Goal: Navigation & Orientation: Find specific page/section

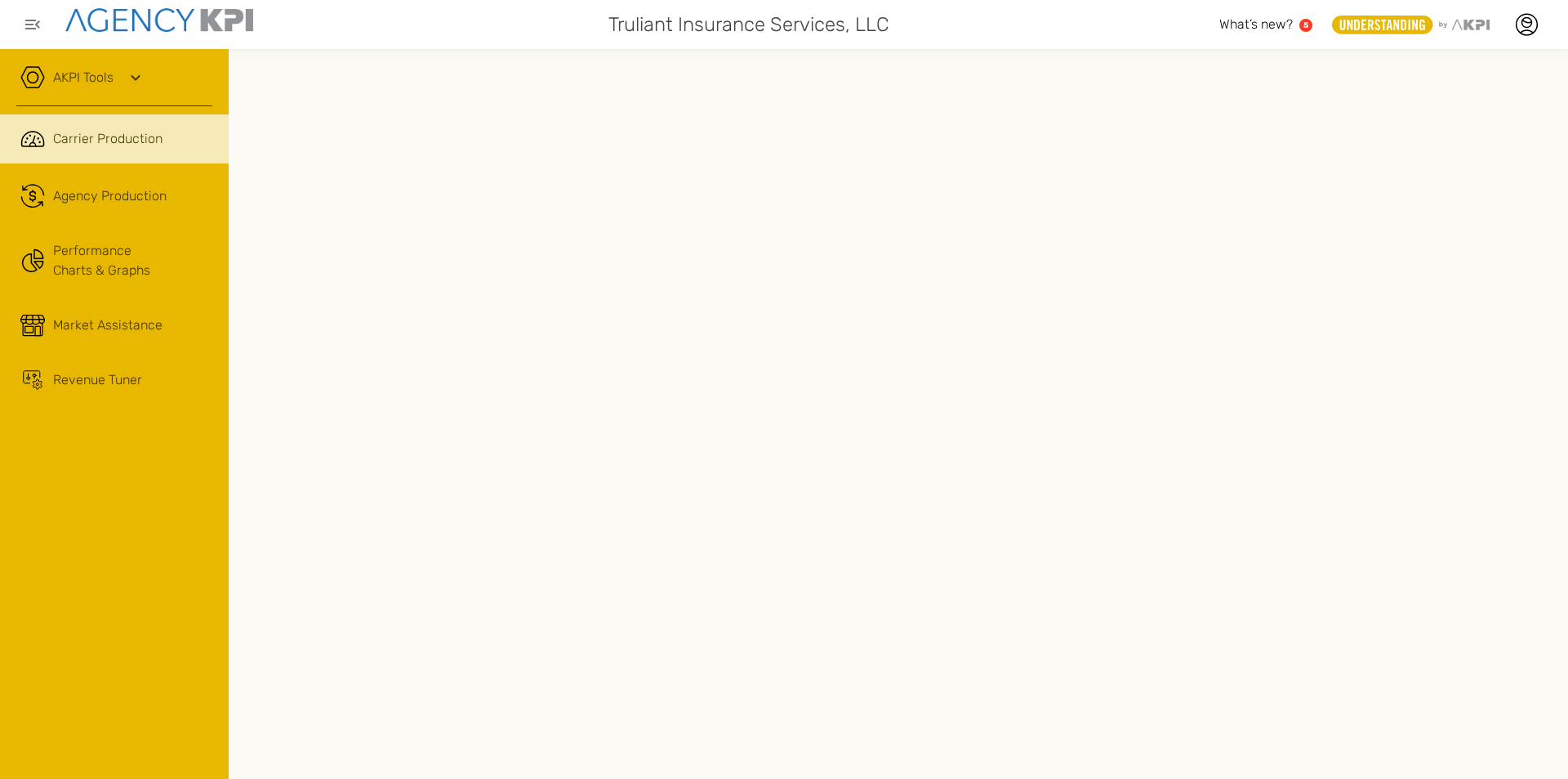
click at [136, 266] on link "Performance Charts & Graphs" at bounding box center [114, 260] width 228 height 64
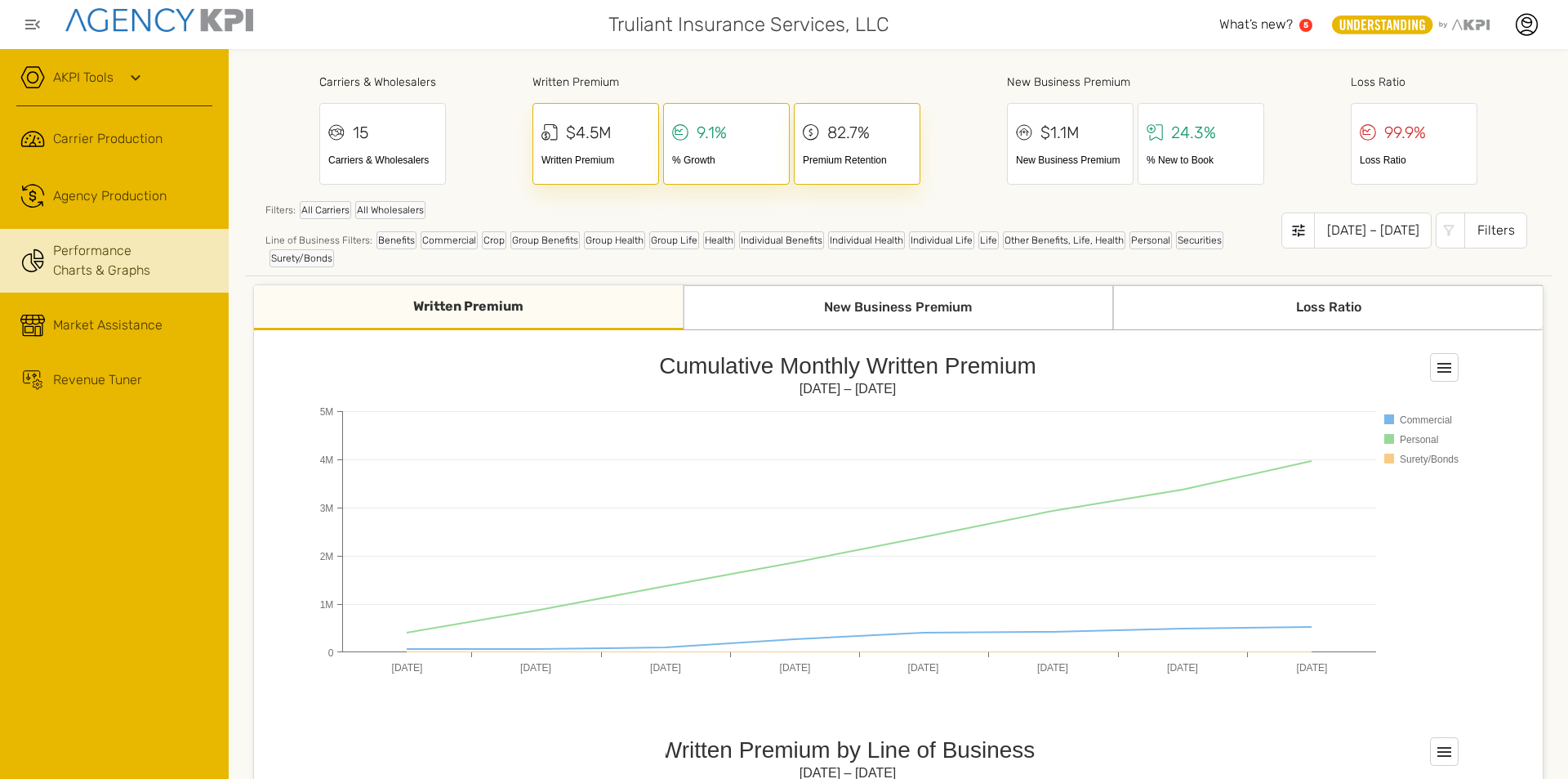
click at [106, 364] on link "Revenue Tuner" at bounding box center [114, 380] width 228 height 44
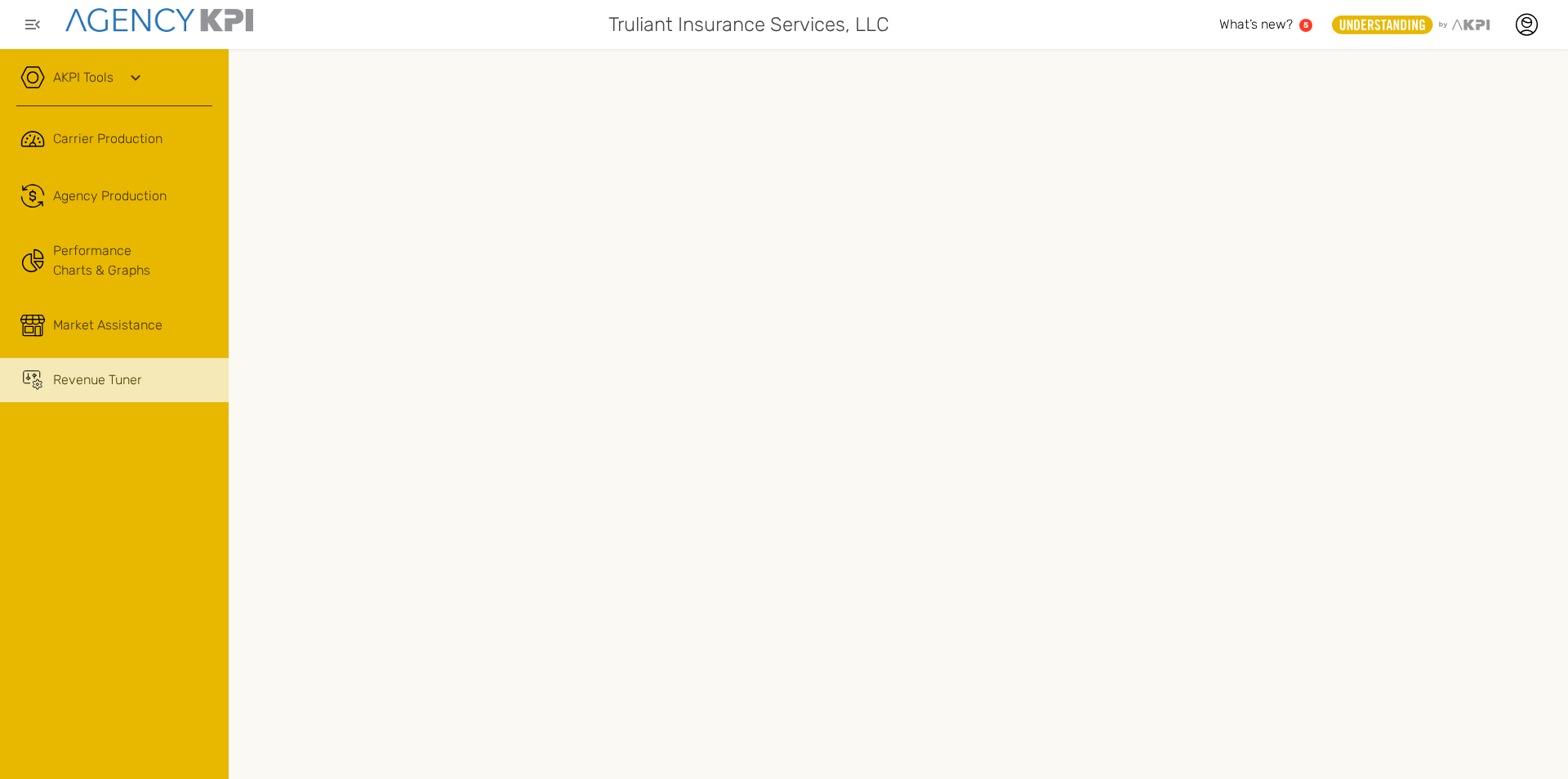
click at [1289, 22] on span "What’s new?" at bounding box center [1256, 23] width 74 height 15
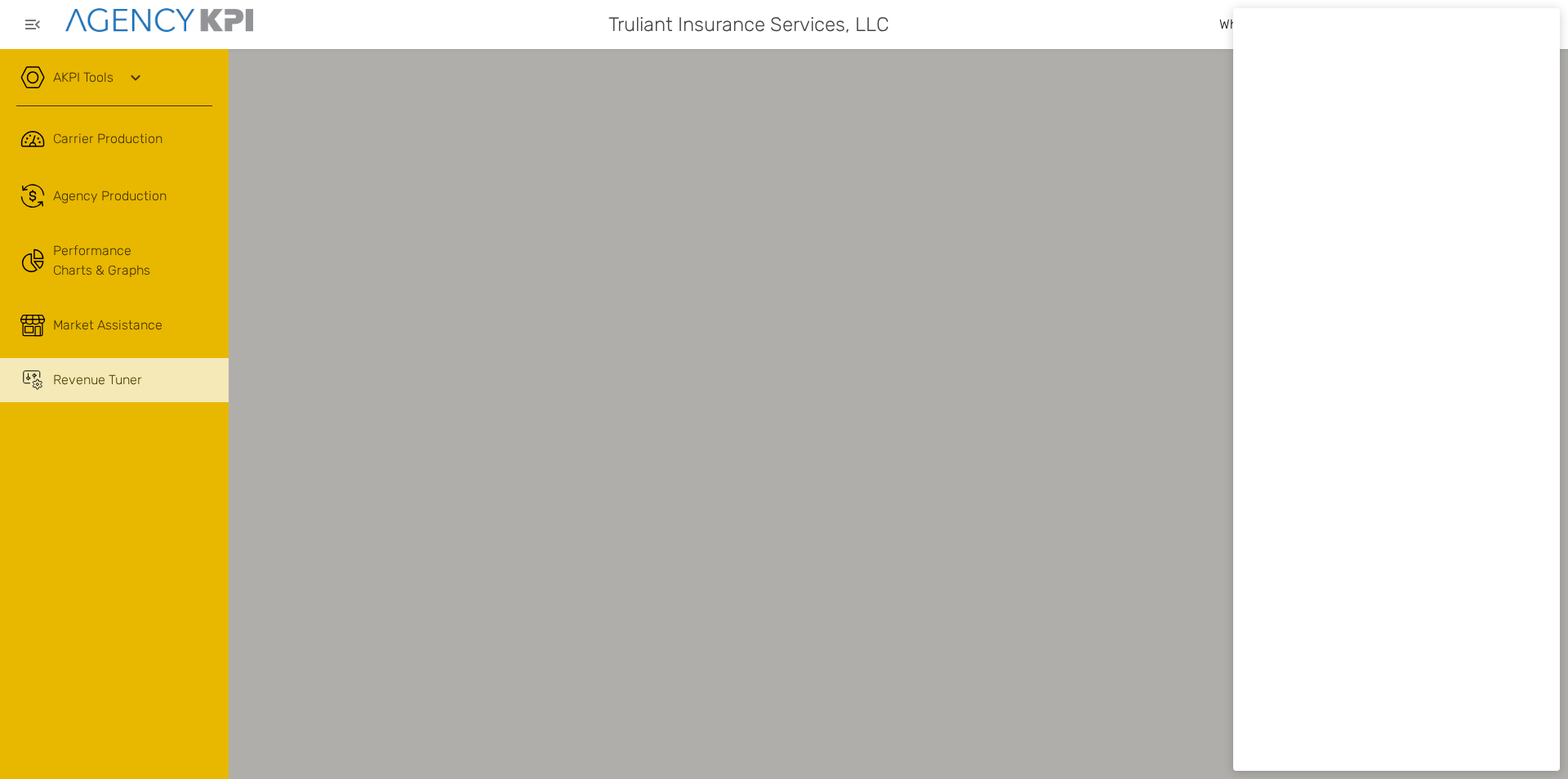
click at [1177, 118] on div at bounding box center [784, 390] width 1568 height 779
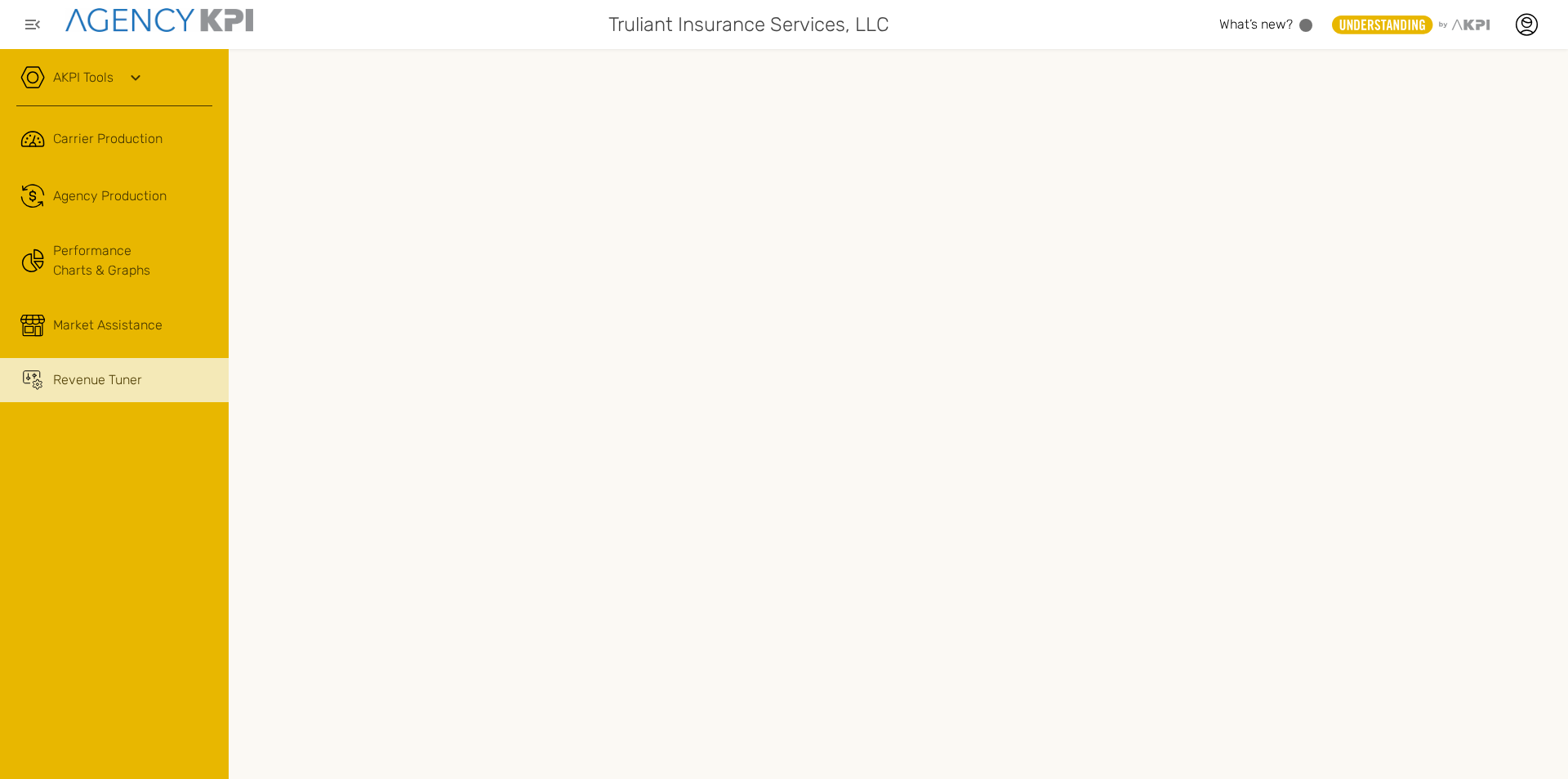
click at [98, 265] on link "Performance Charts & Graphs" at bounding box center [114, 260] width 228 height 64
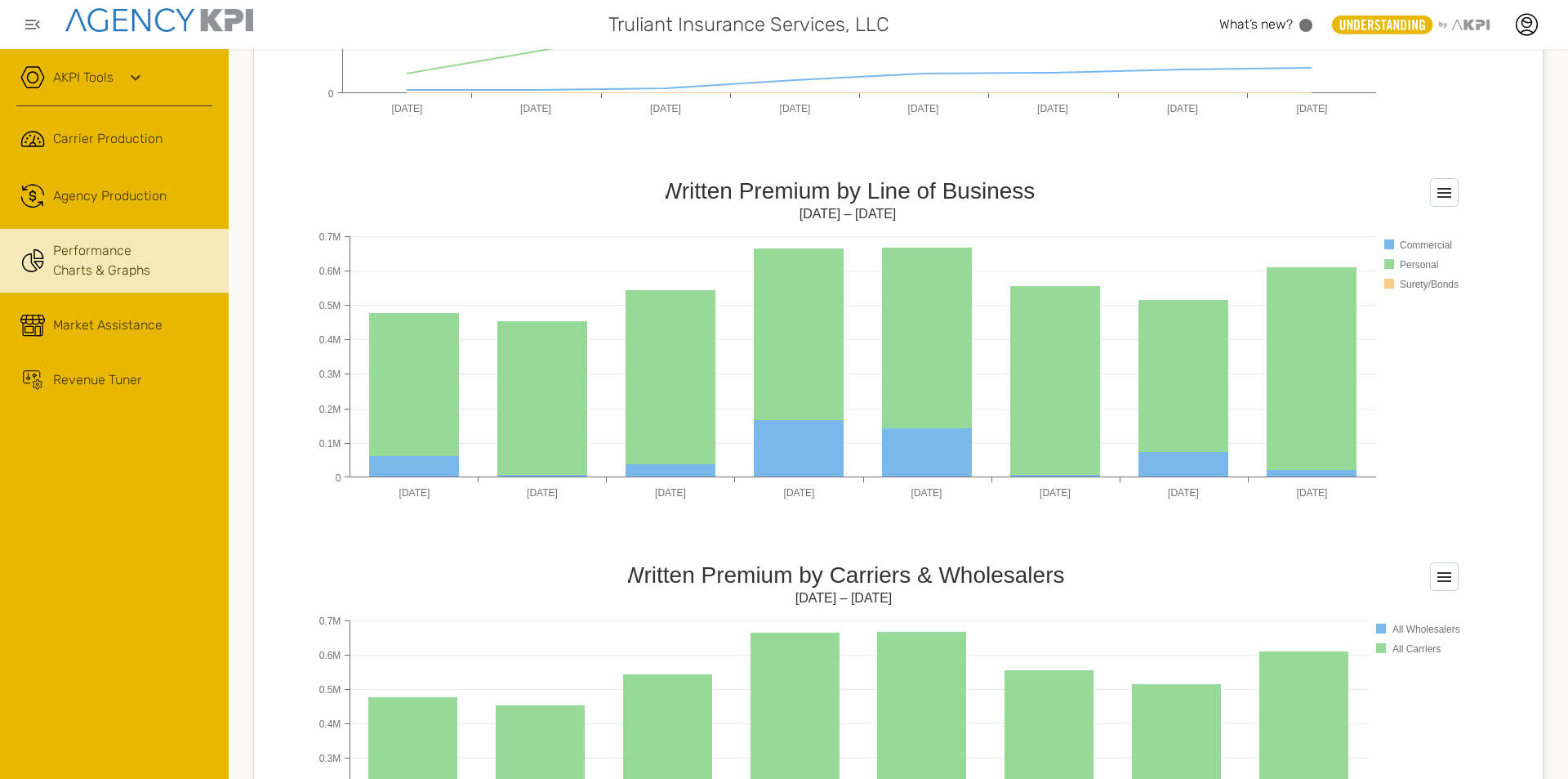
scroll to position [654, 0]
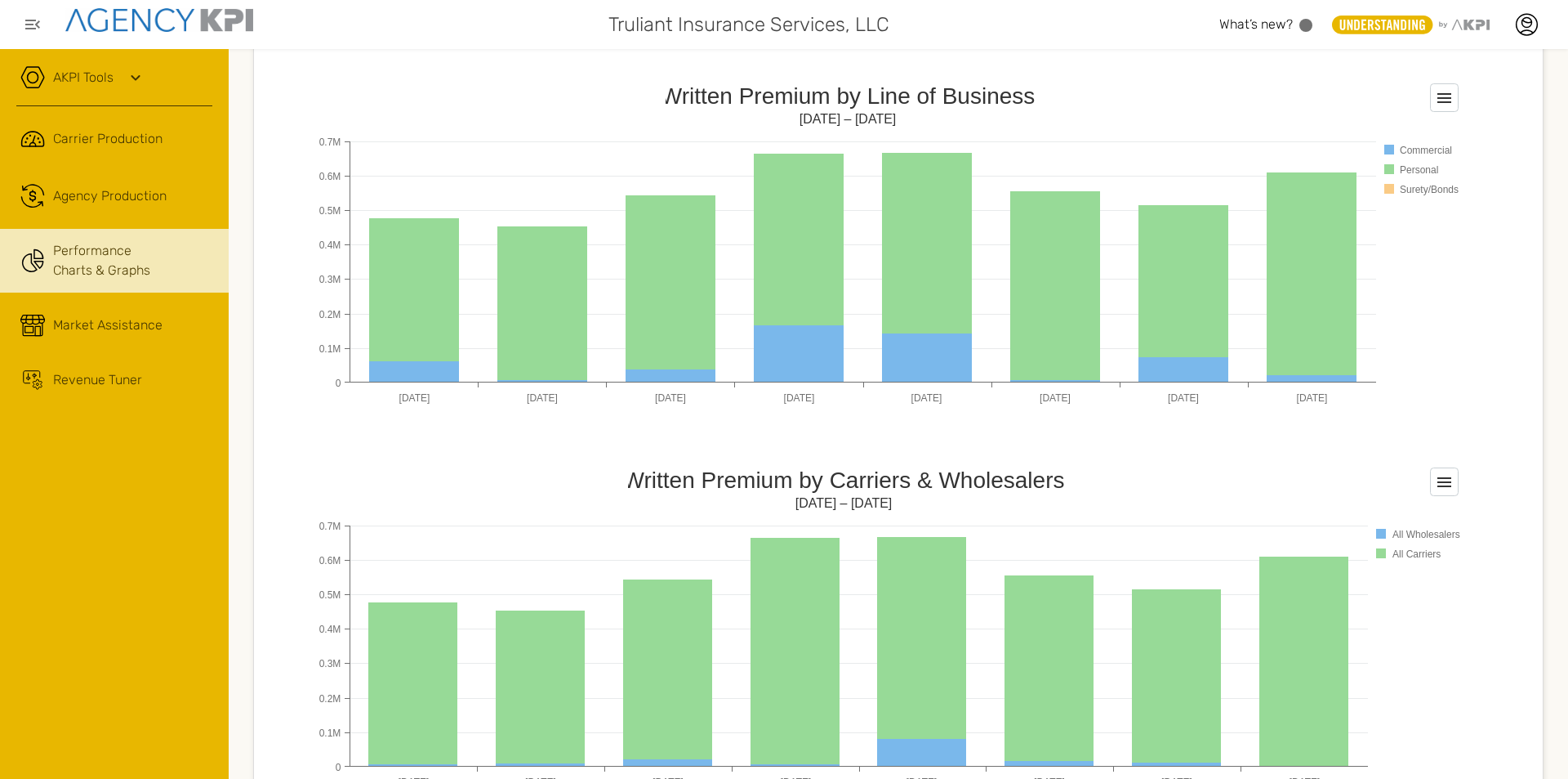
click at [130, 71] on icon at bounding box center [136, 77] width 20 height 20
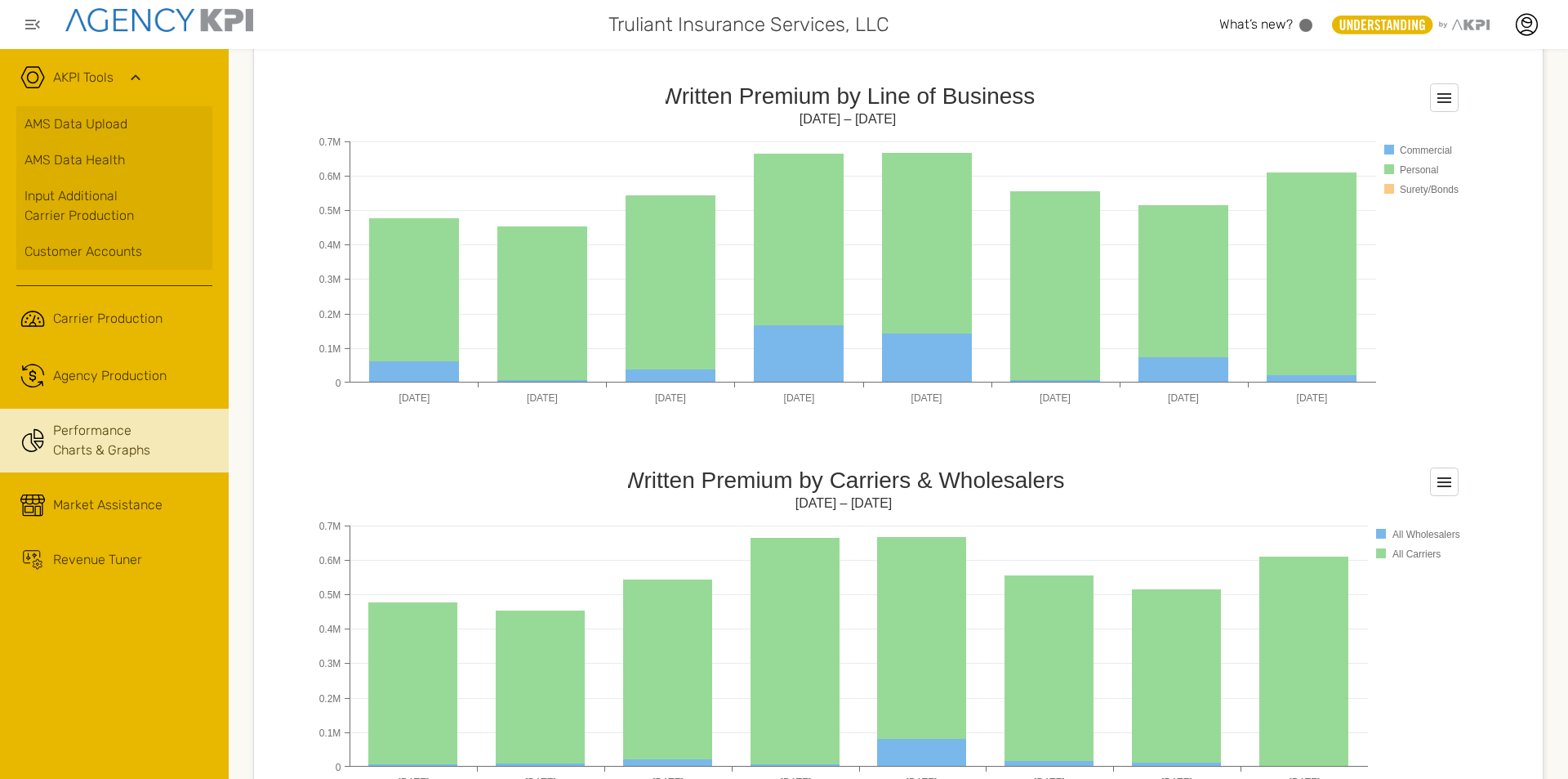
click at [102, 133] on link "AMS Data Upload" at bounding box center [114, 124] width 196 height 36
click at [45, 113] on link "AMS Data Upload" at bounding box center [114, 124] width 196 height 36
click at [96, 335] on link ".cls-1{fill:none;stroke:#221f20;stroke-linecap:round;stroke-linejoin:round;stro…" at bounding box center [114, 318] width 228 height 49
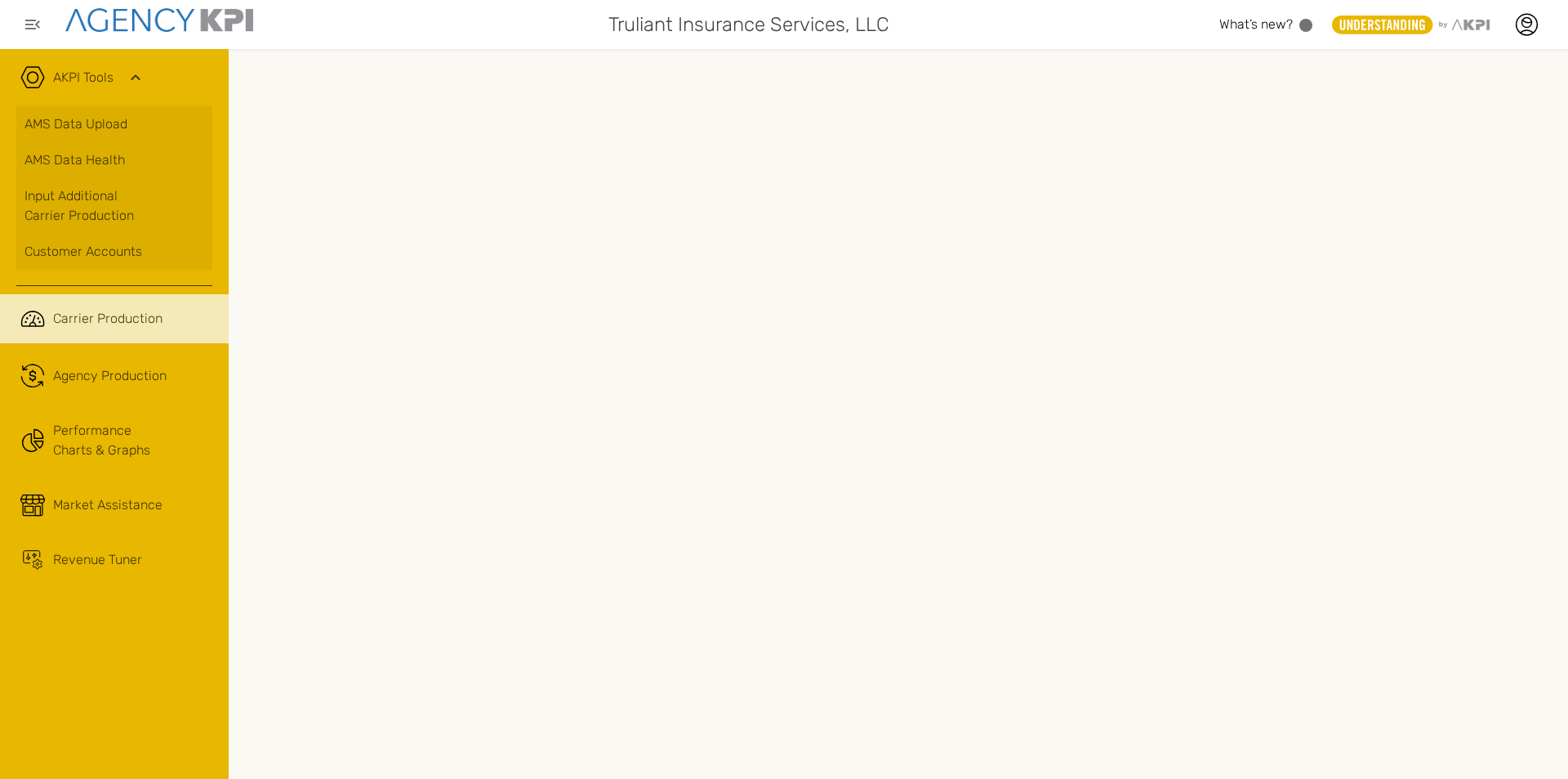
click at [80, 368] on span "Agency Production" at bounding box center [110, 376] width 113 height 20
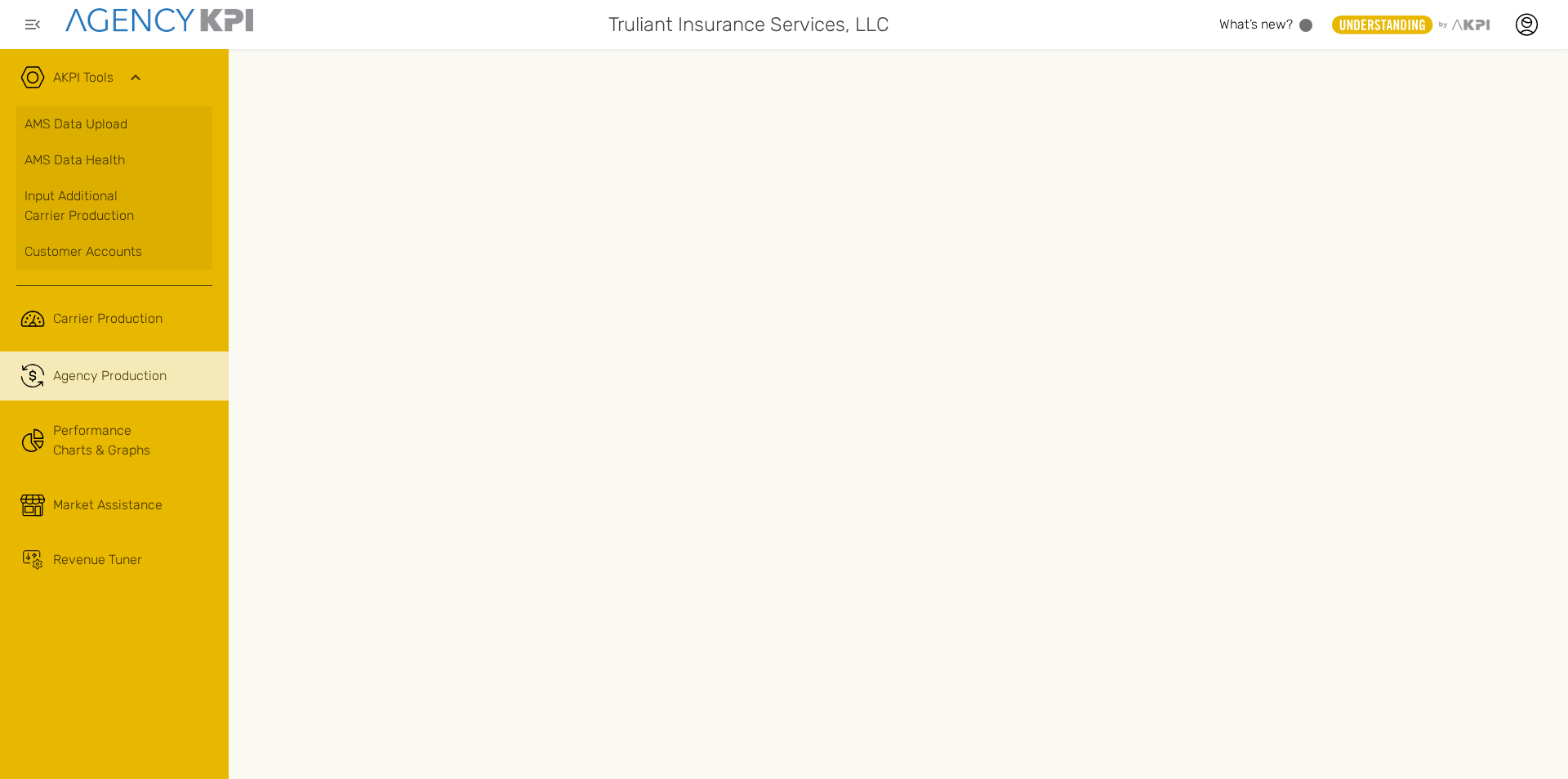
click at [94, 335] on link ".cls-1{fill:none;stroke:#221f20;stroke-linecap:round;stroke-linejoin:round;stro…" at bounding box center [114, 318] width 228 height 49
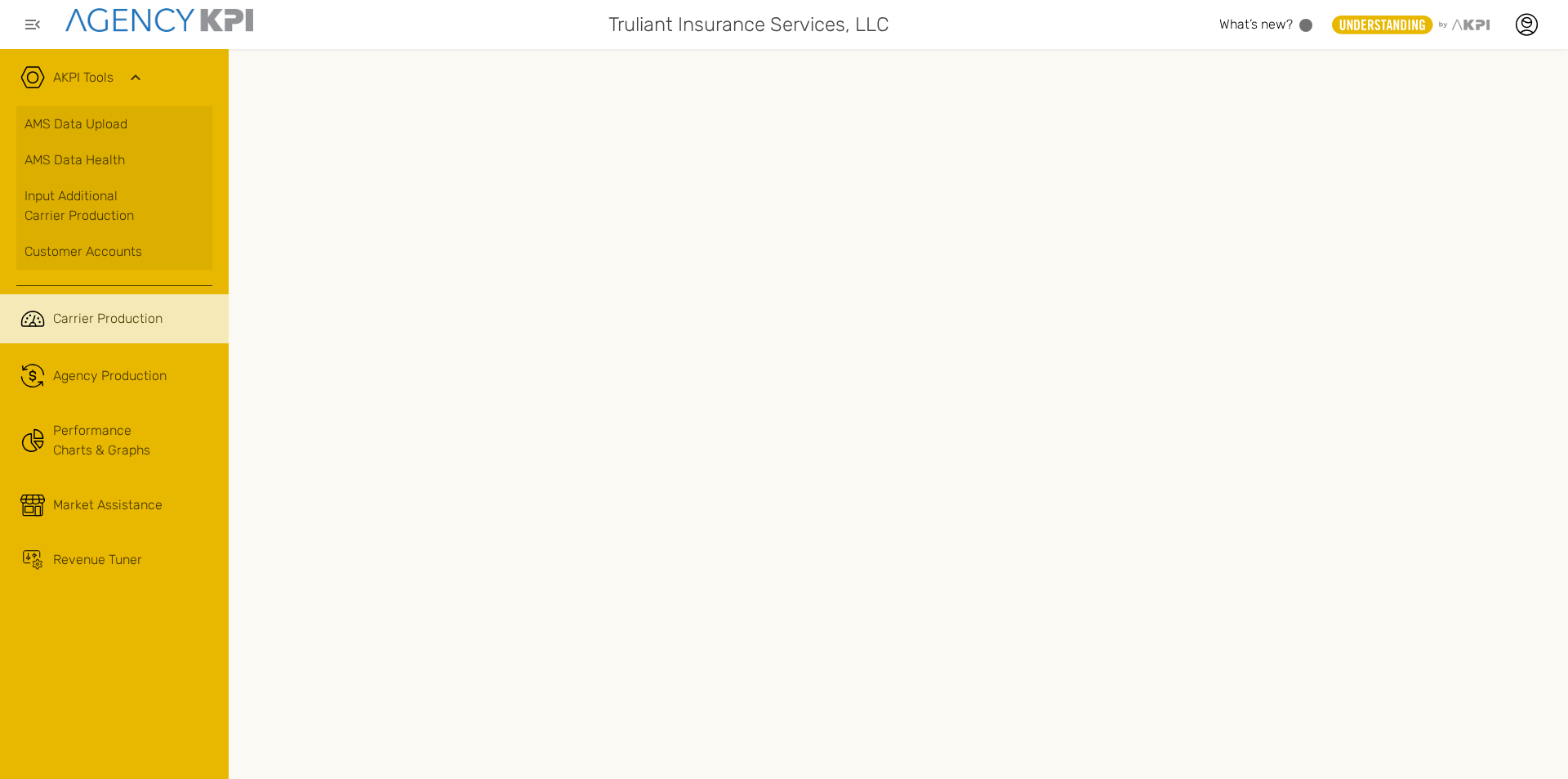
click at [1528, 24] on icon at bounding box center [1526, 24] width 24 height 24
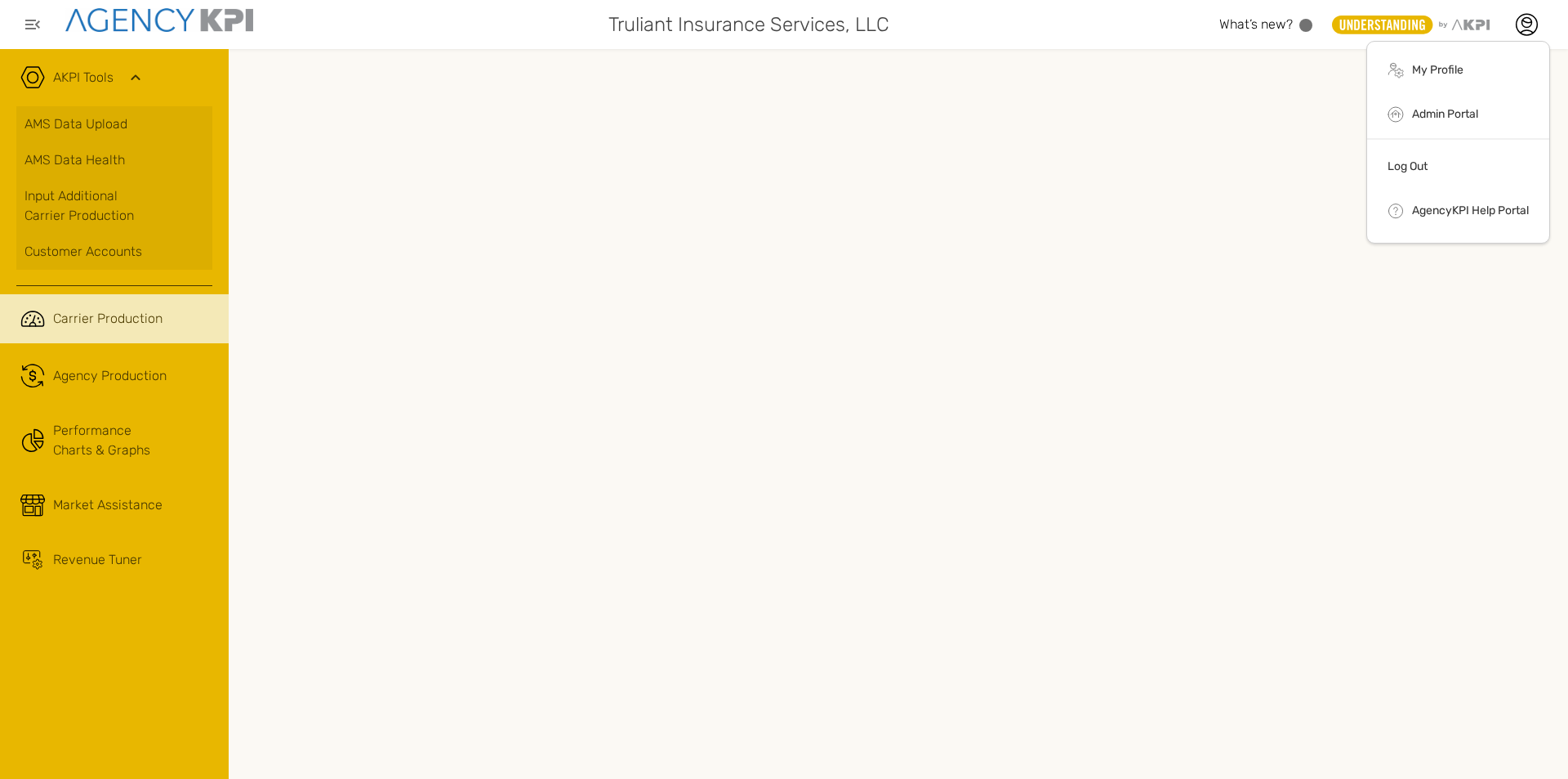
click at [1409, 163] on link "Log Out" at bounding box center [1407, 166] width 40 height 13
